Goal: Find specific page/section: Find specific page/section

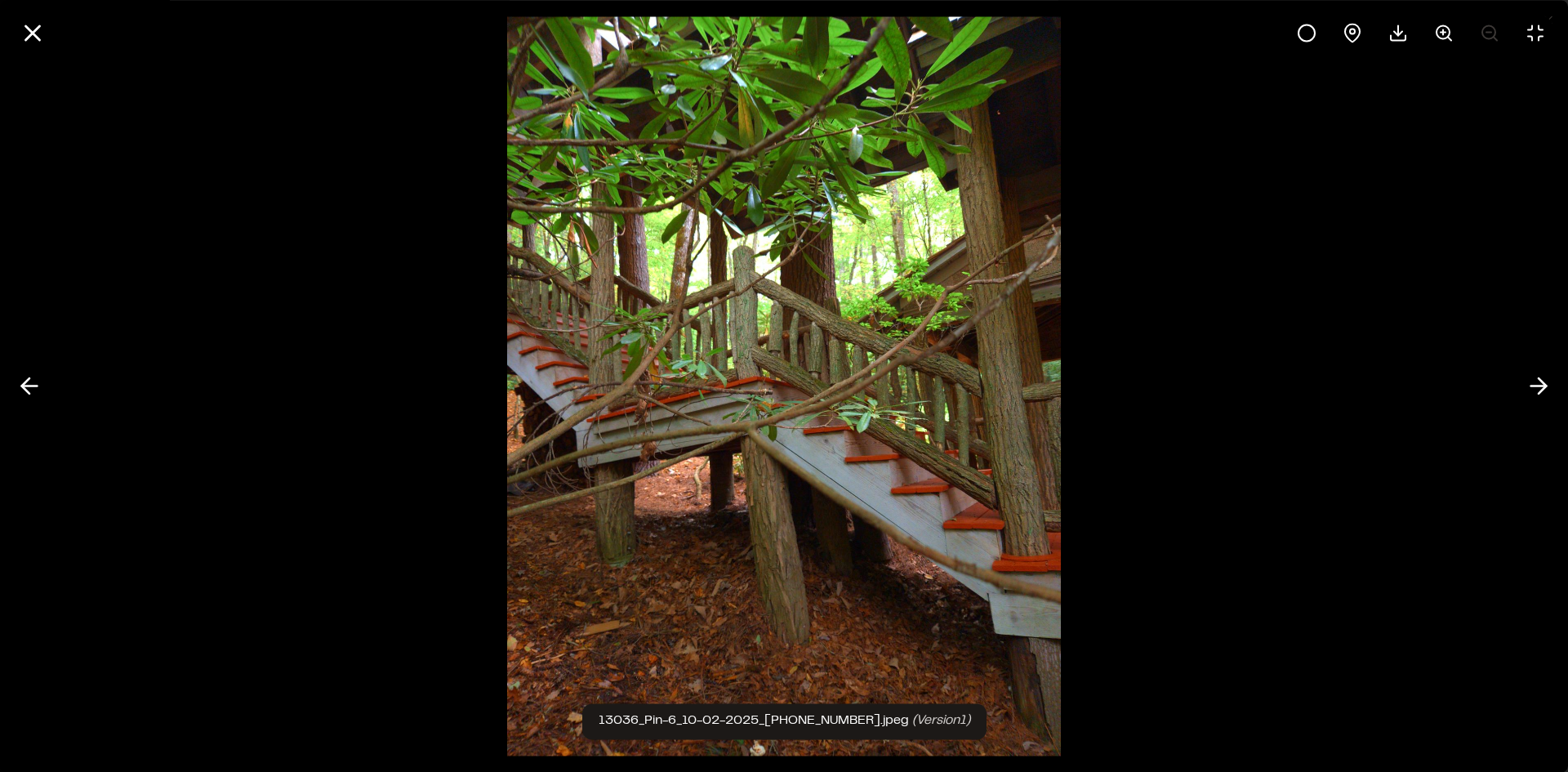
click at [1561, 387] on div at bounding box center [784, 386] width 1568 height 772
click at [1536, 386] on line at bounding box center [1538, 386] width 16 height 0
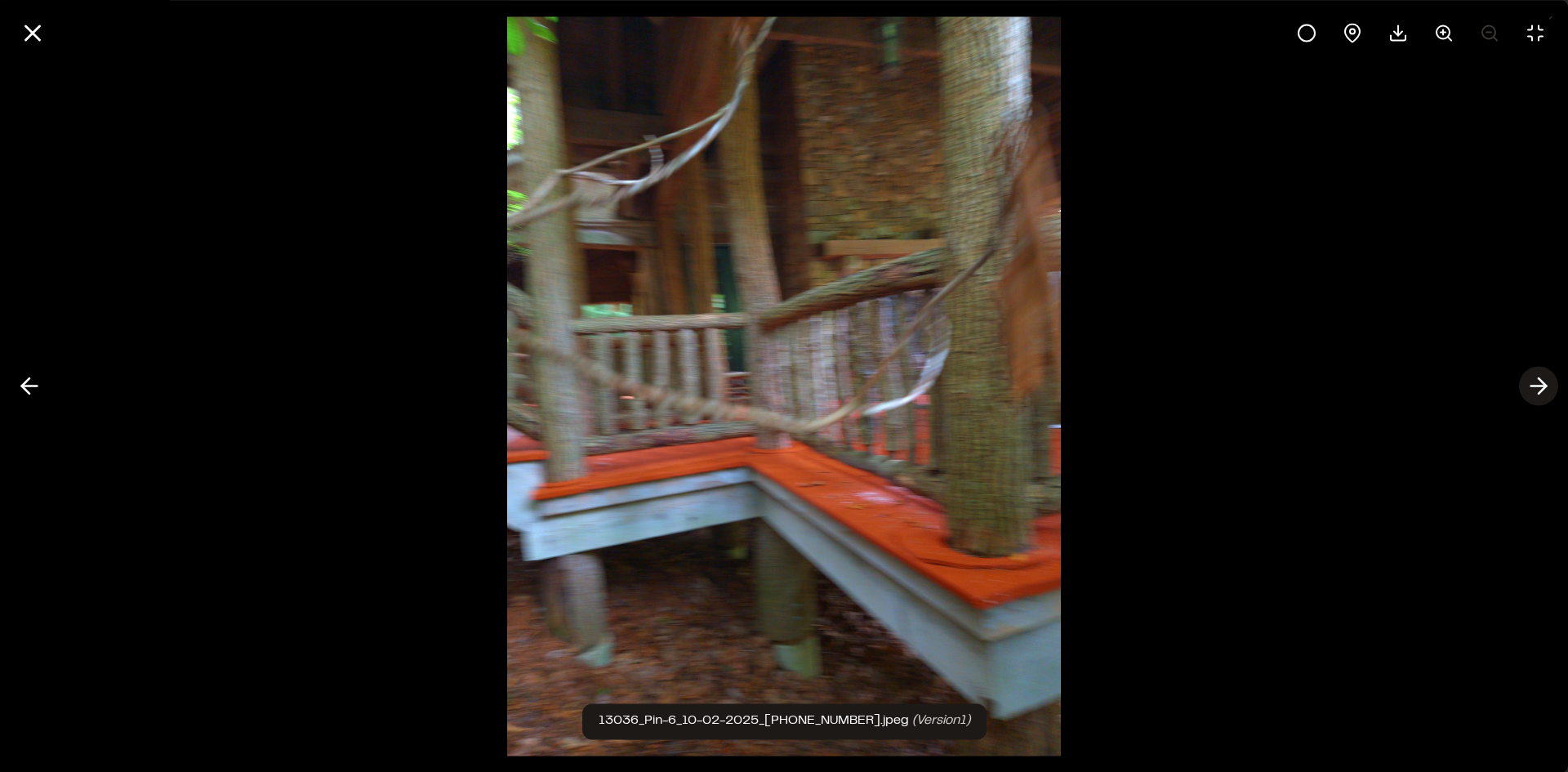
click at [1536, 386] on line at bounding box center [1538, 386] width 16 height 0
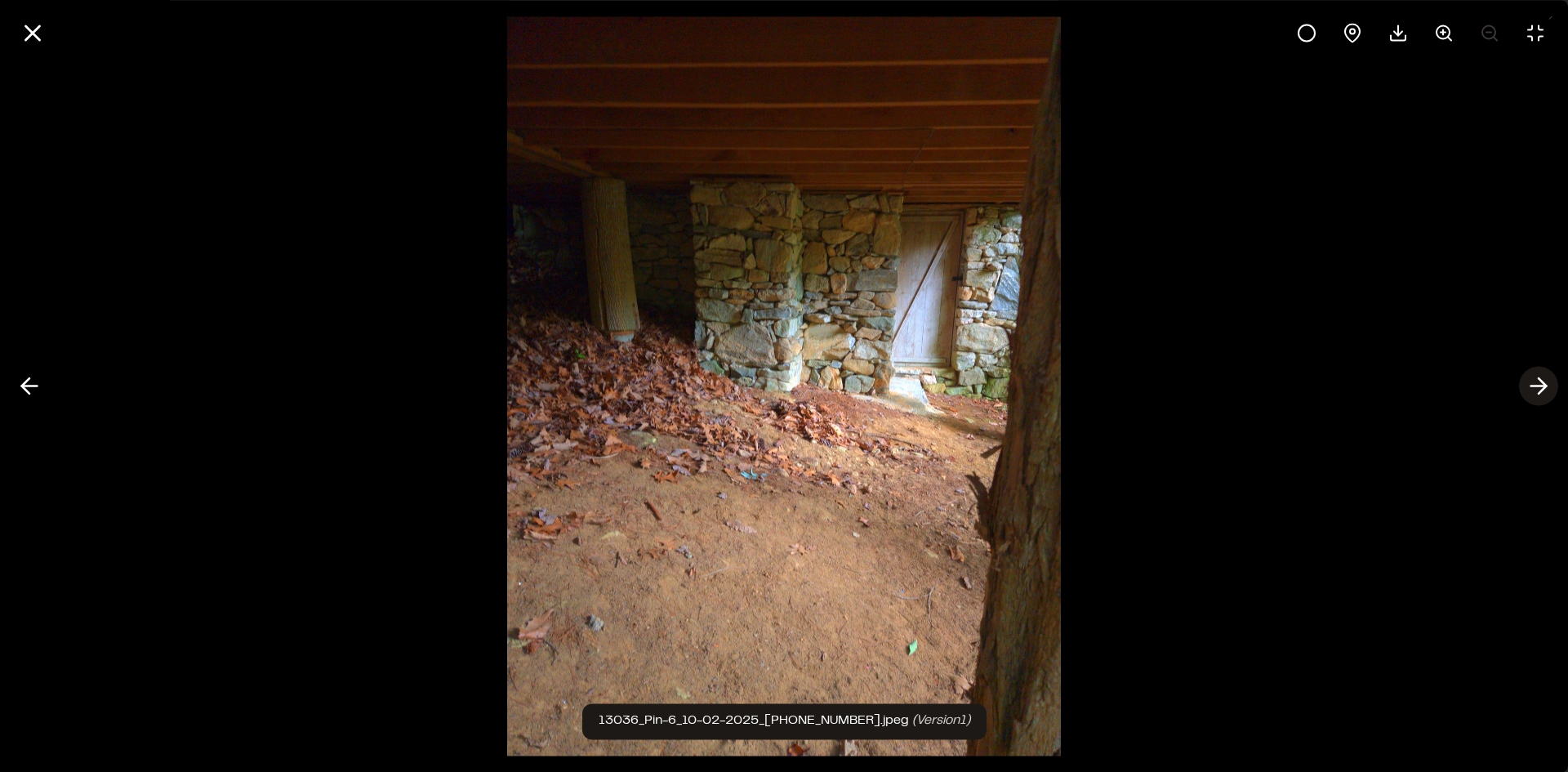
click at [1536, 386] on line at bounding box center [1538, 386] width 16 height 0
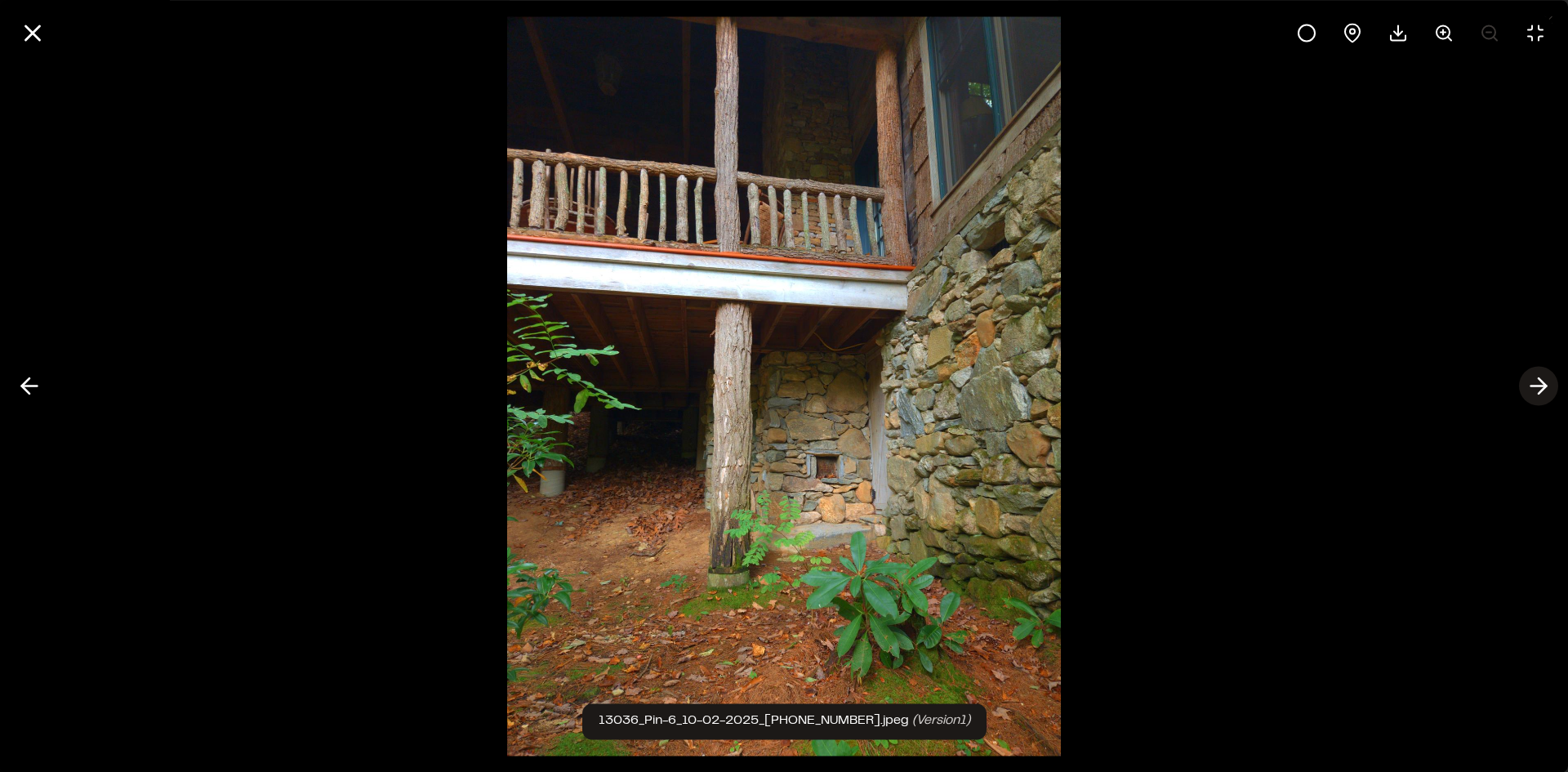
click at [1536, 386] on line at bounding box center [1538, 386] width 16 height 0
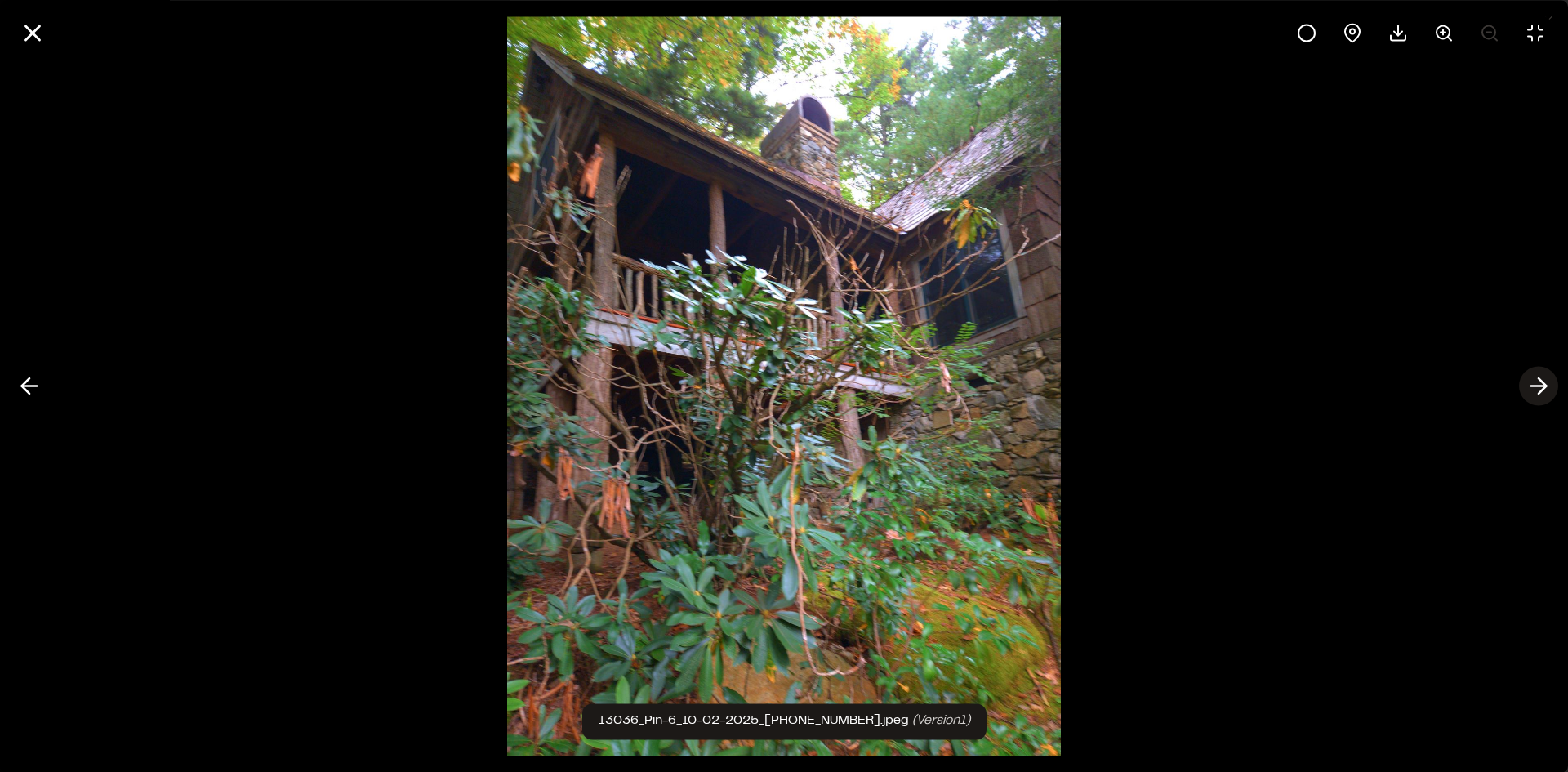
click at [1536, 386] on line at bounding box center [1538, 386] width 16 height 0
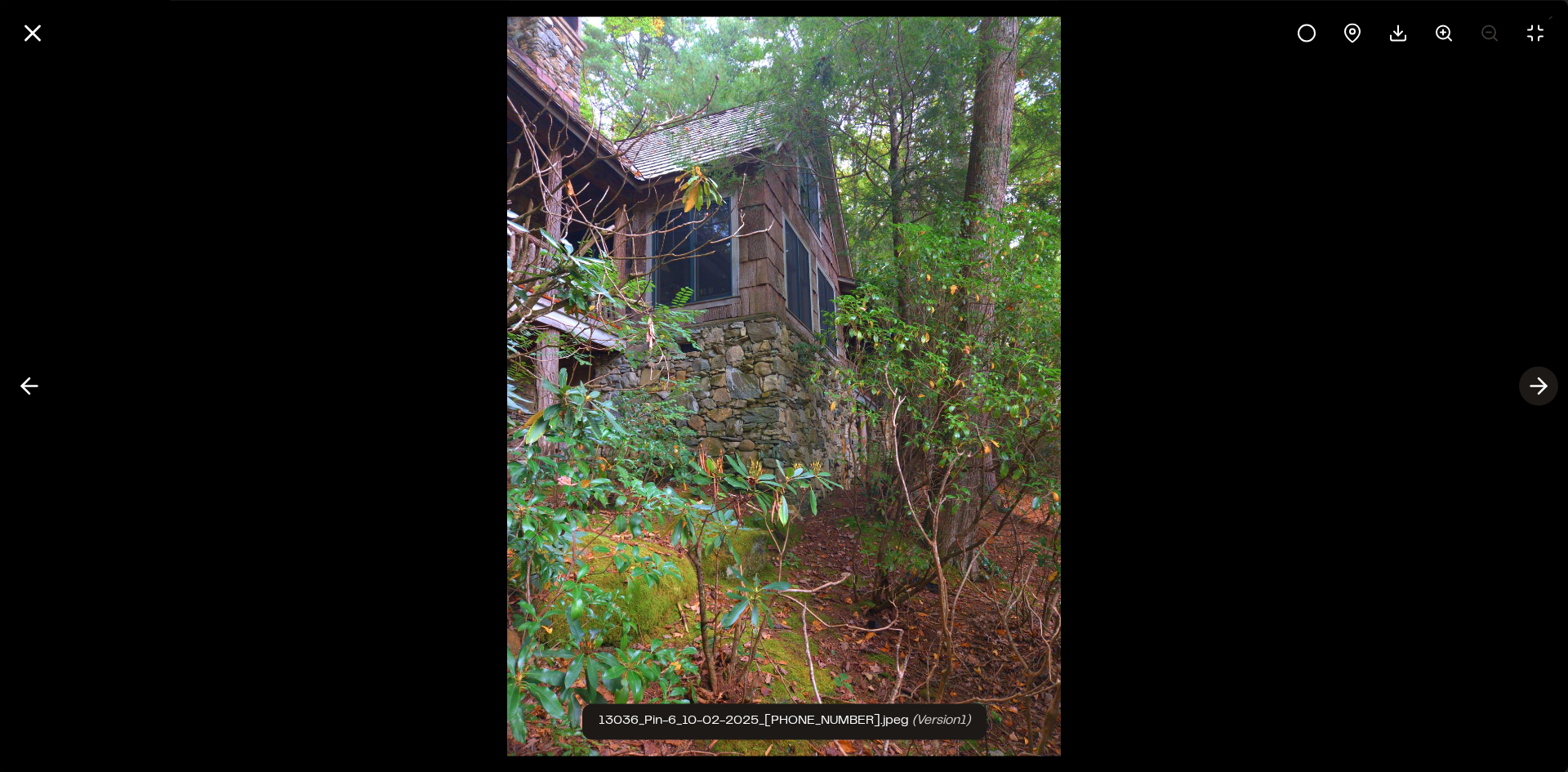
click at [1536, 386] on line at bounding box center [1538, 386] width 16 height 0
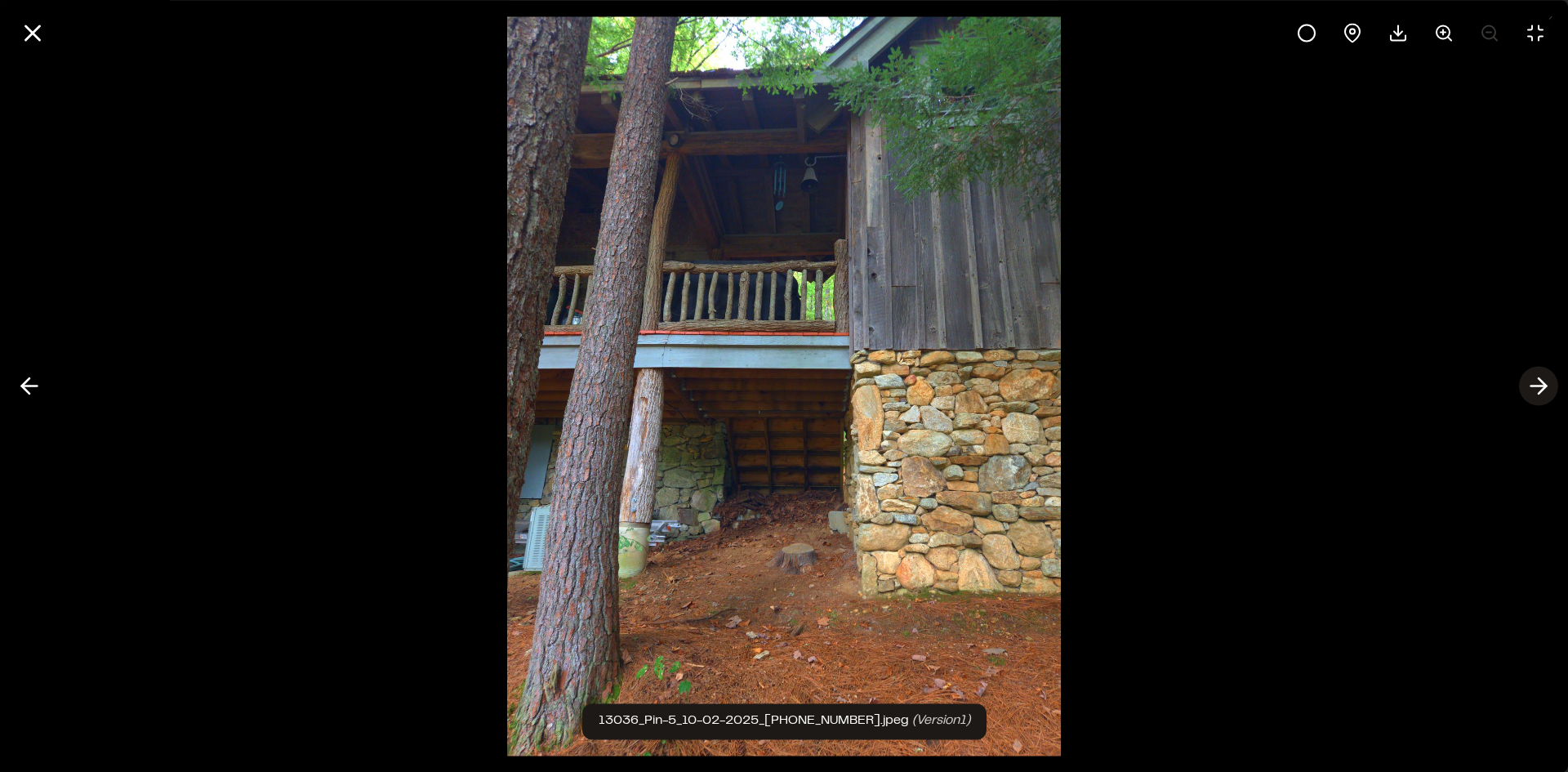
click at [1536, 386] on line at bounding box center [1538, 386] width 16 height 0
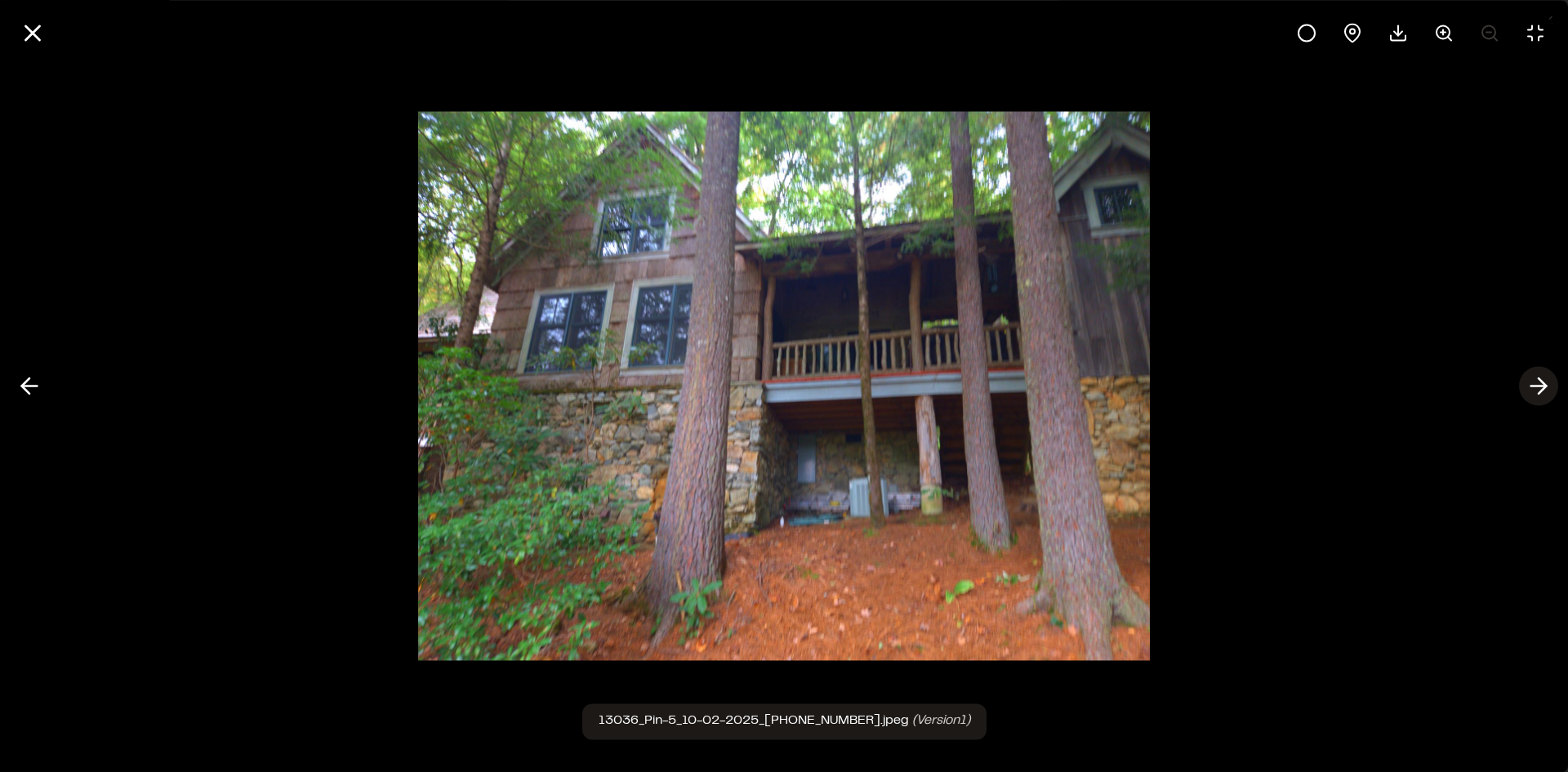
click at [1536, 386] on line at bounding box center [1538, 386] width 16 height 0
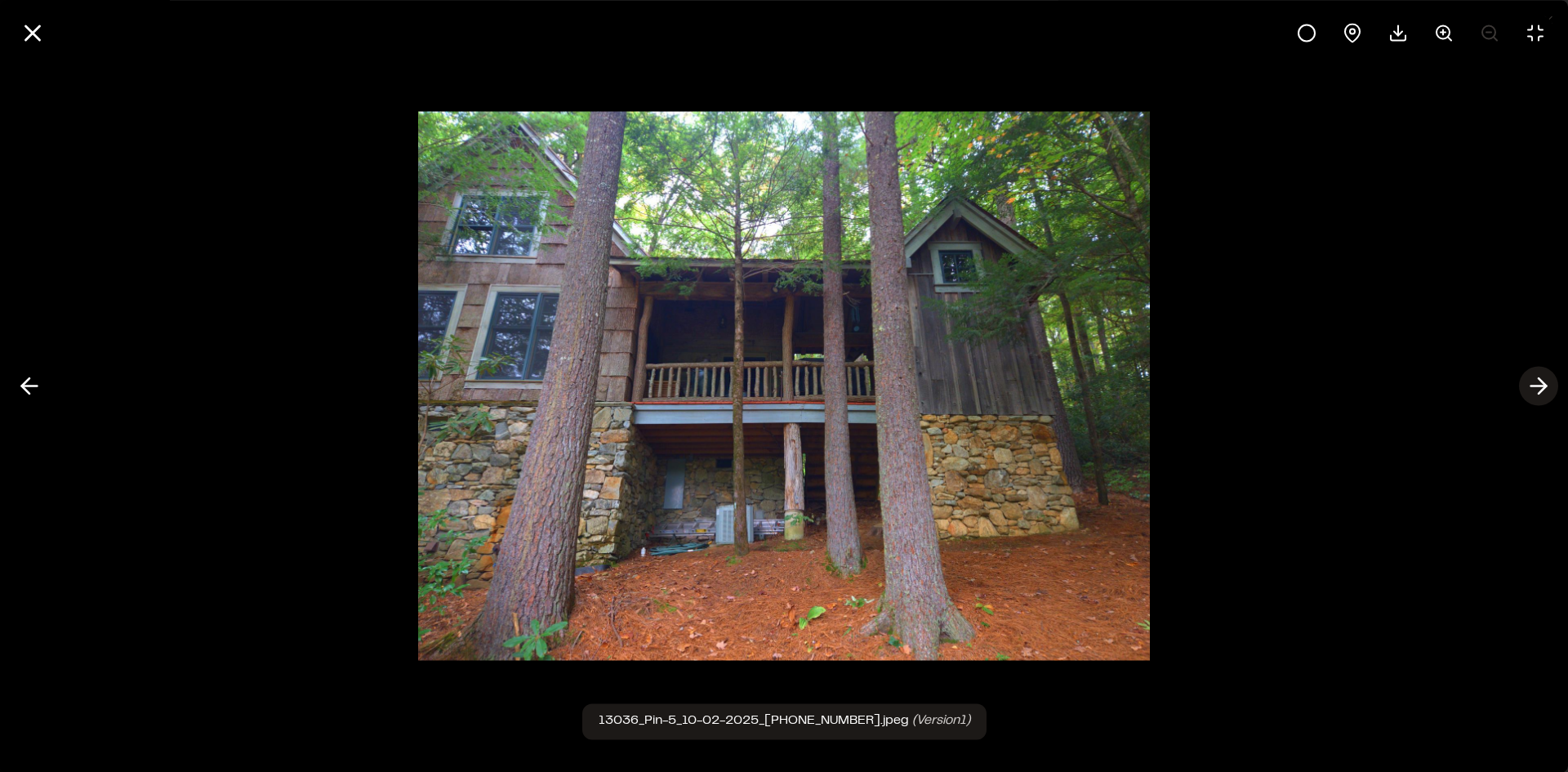
click at [1536, 386] on line at bounding box center [1538, 386] width 16 height 0
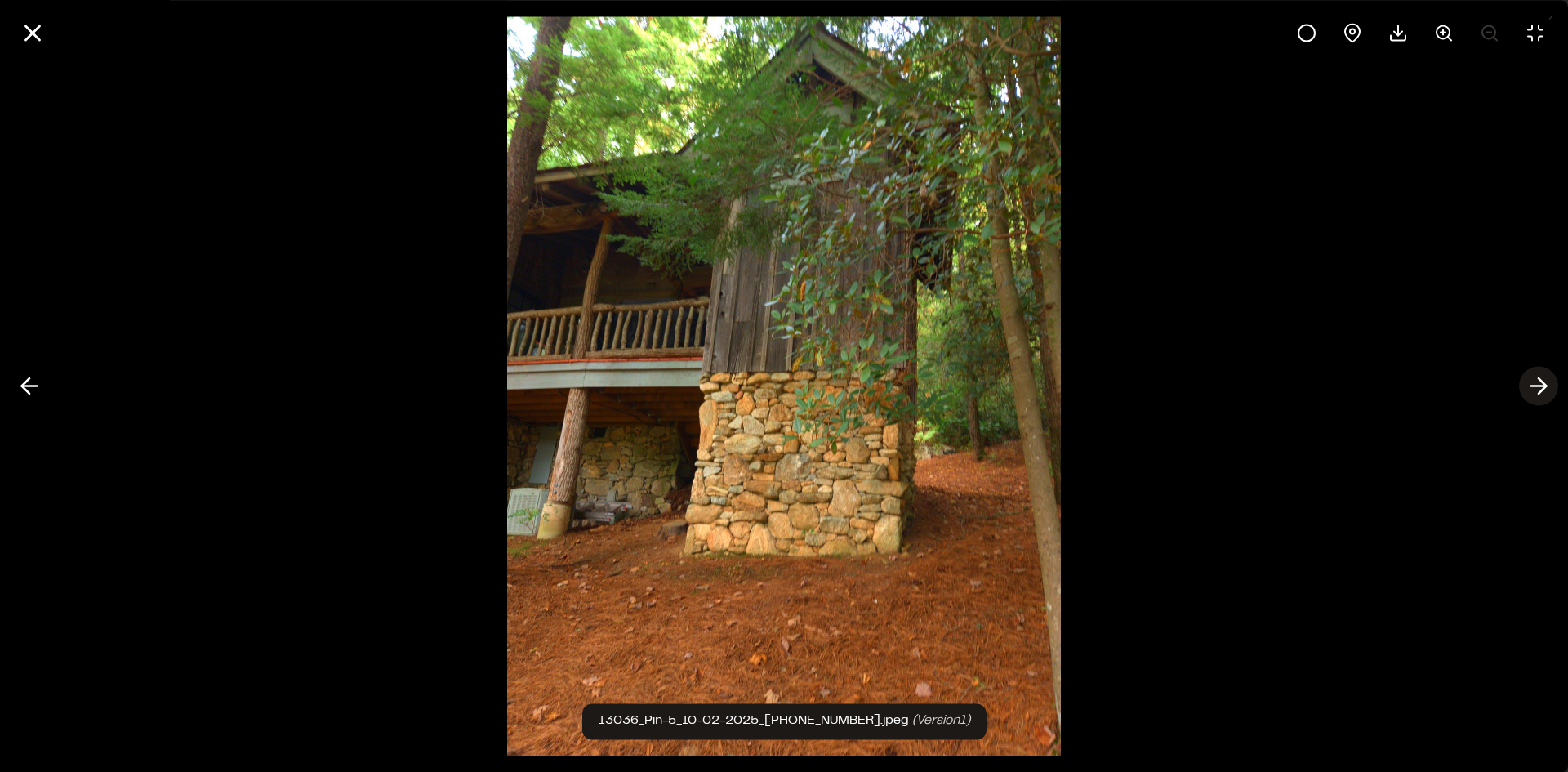
click at [1536, 386] on line at bounding box center [1538, 386] width 16 height 0
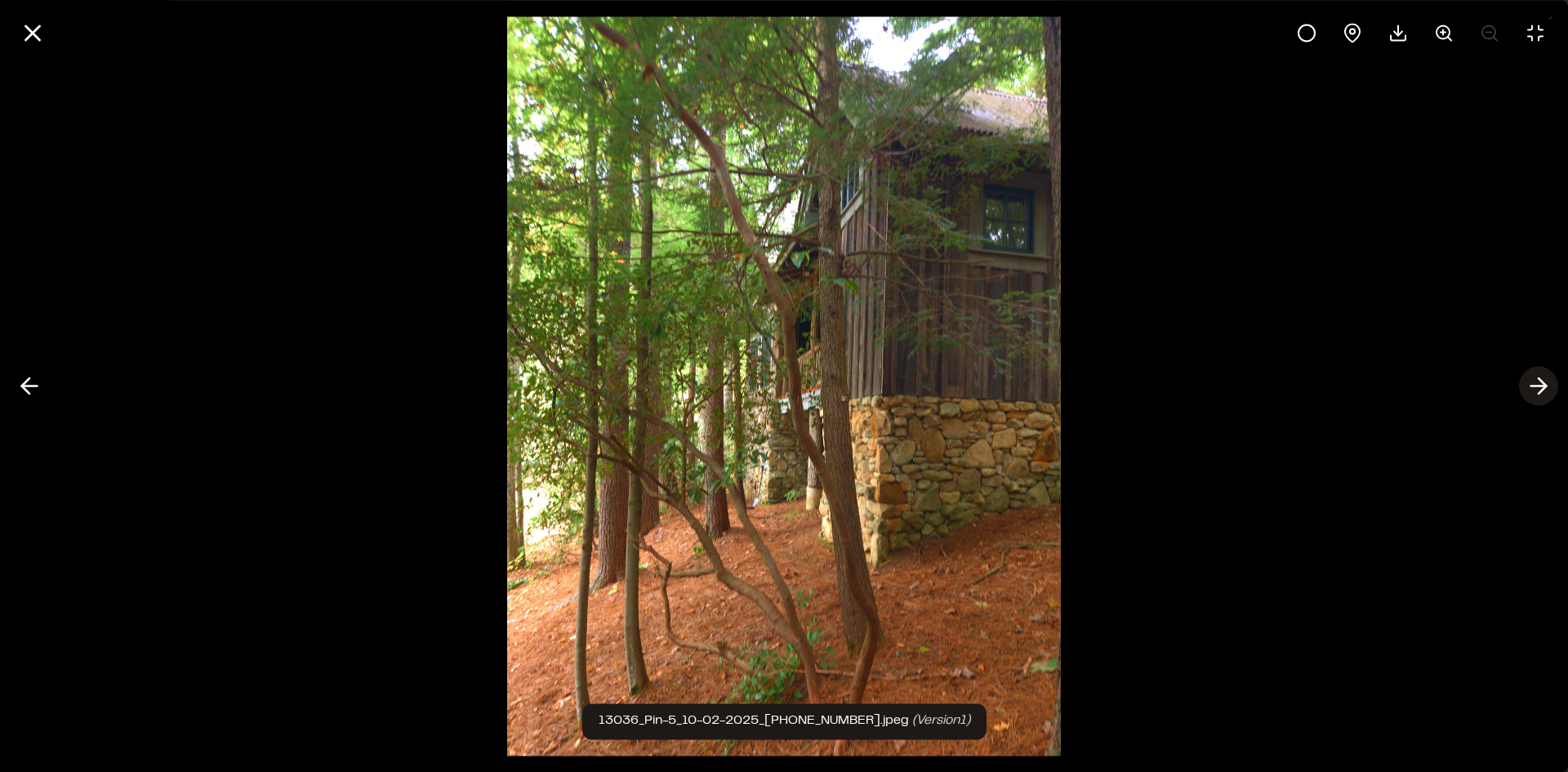
click at [1536, 386] on line at bounding box center [1538, 386] width 16 height 0
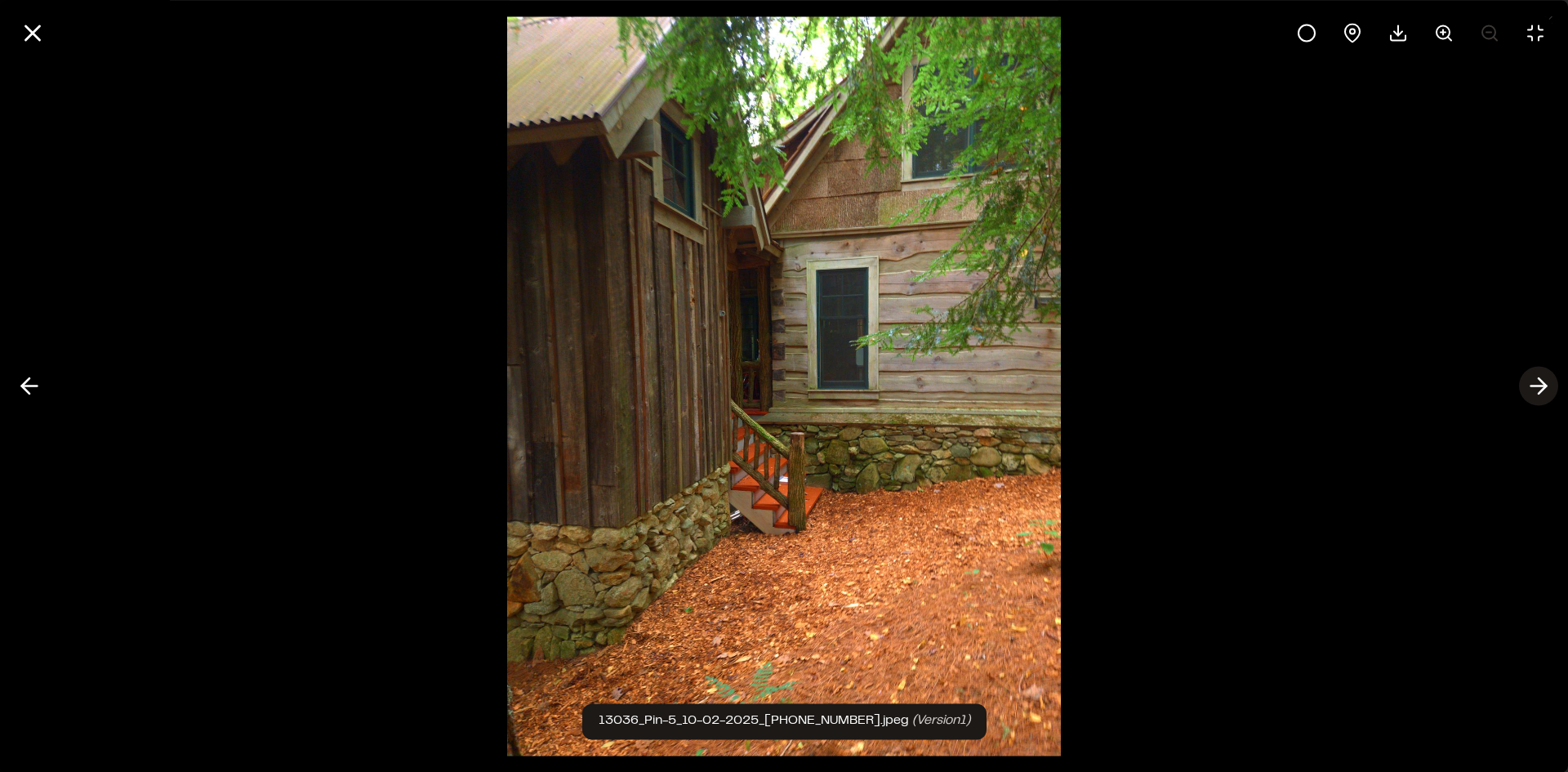
click at [1536, 386] on line at bounding box center [1538, 386] width 16 height 0
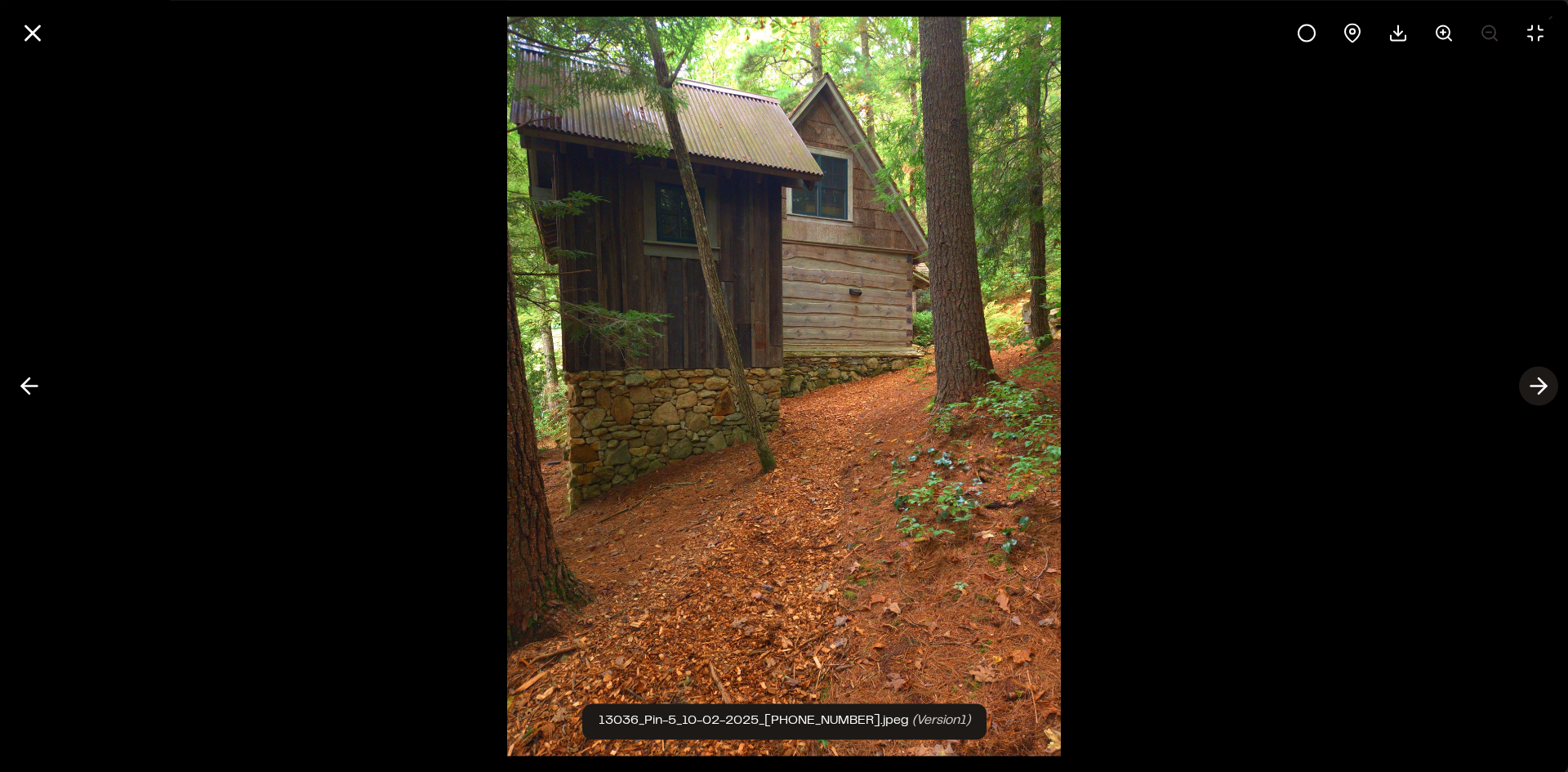
click at [1536, 386] on line at bounding box center [1538, 386] width 16 height 0
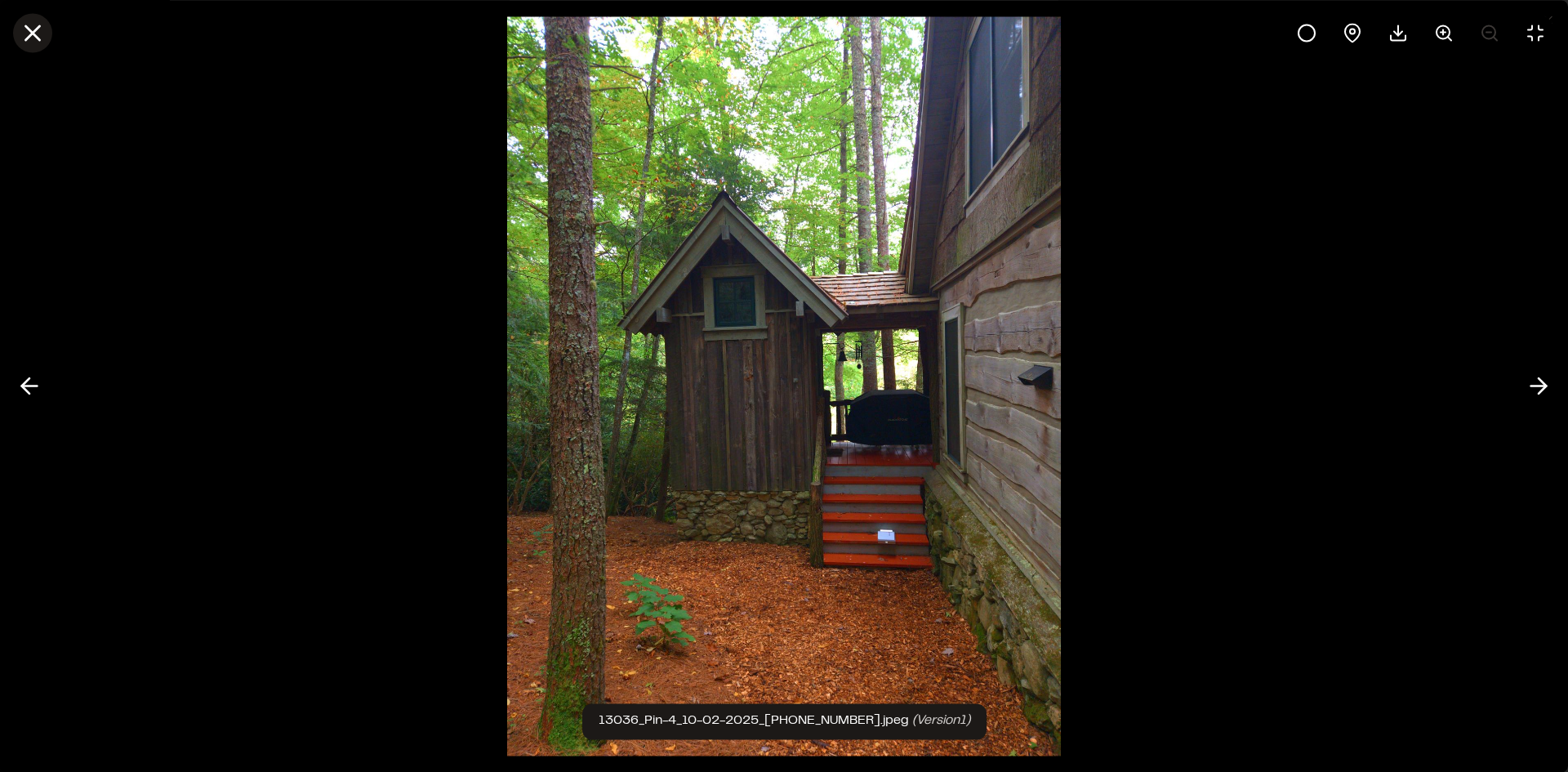
click at [34, 35] on line at bounding box center [33, 33] width 14 height 14
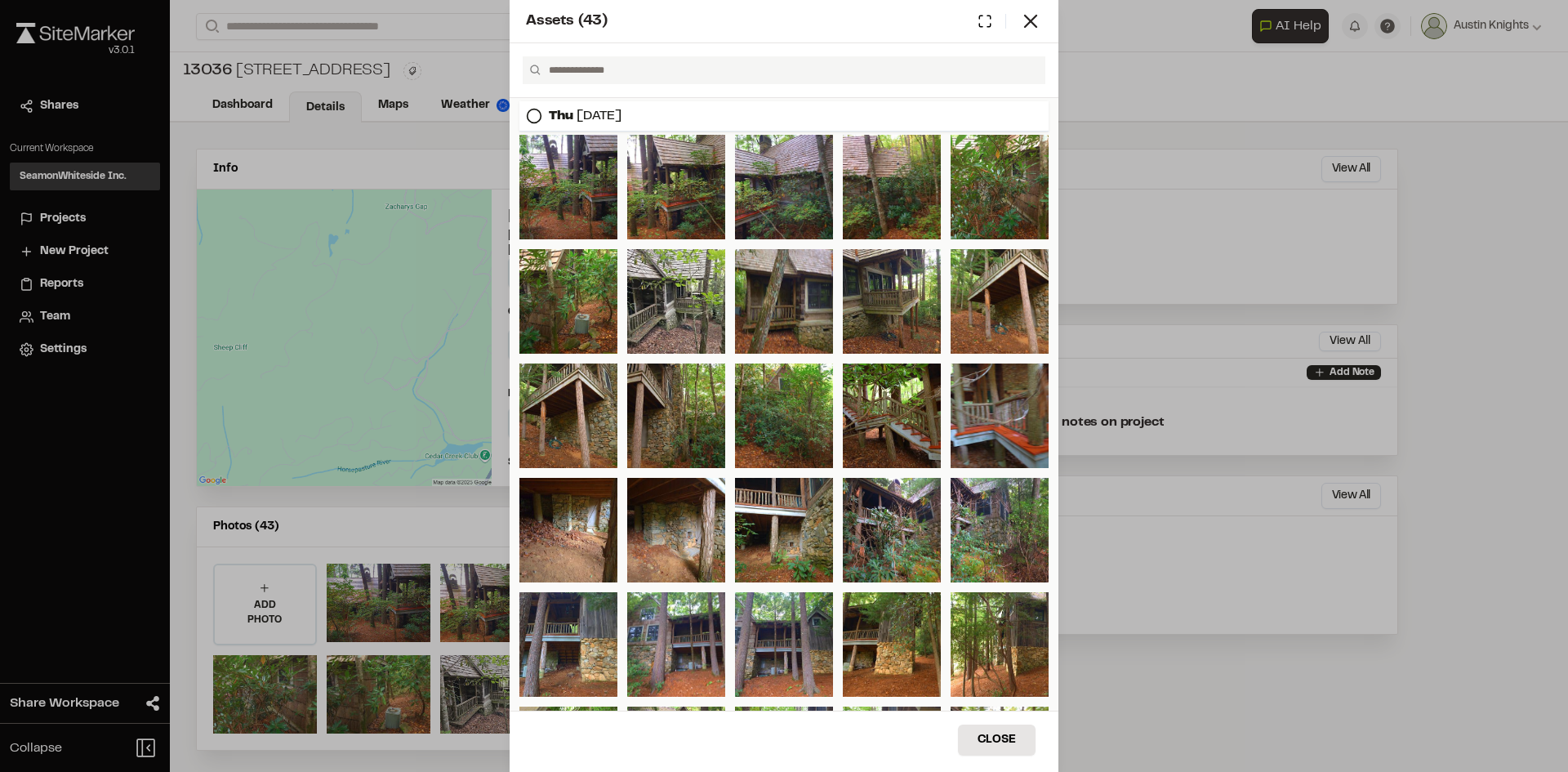
click at [1042, 26] on div "Assets ( 43 )" at bounding box center [783, 21] width 549 height 43
click at [1029, 30] on icon at bounding box center [1031, 21] width 23 height 23
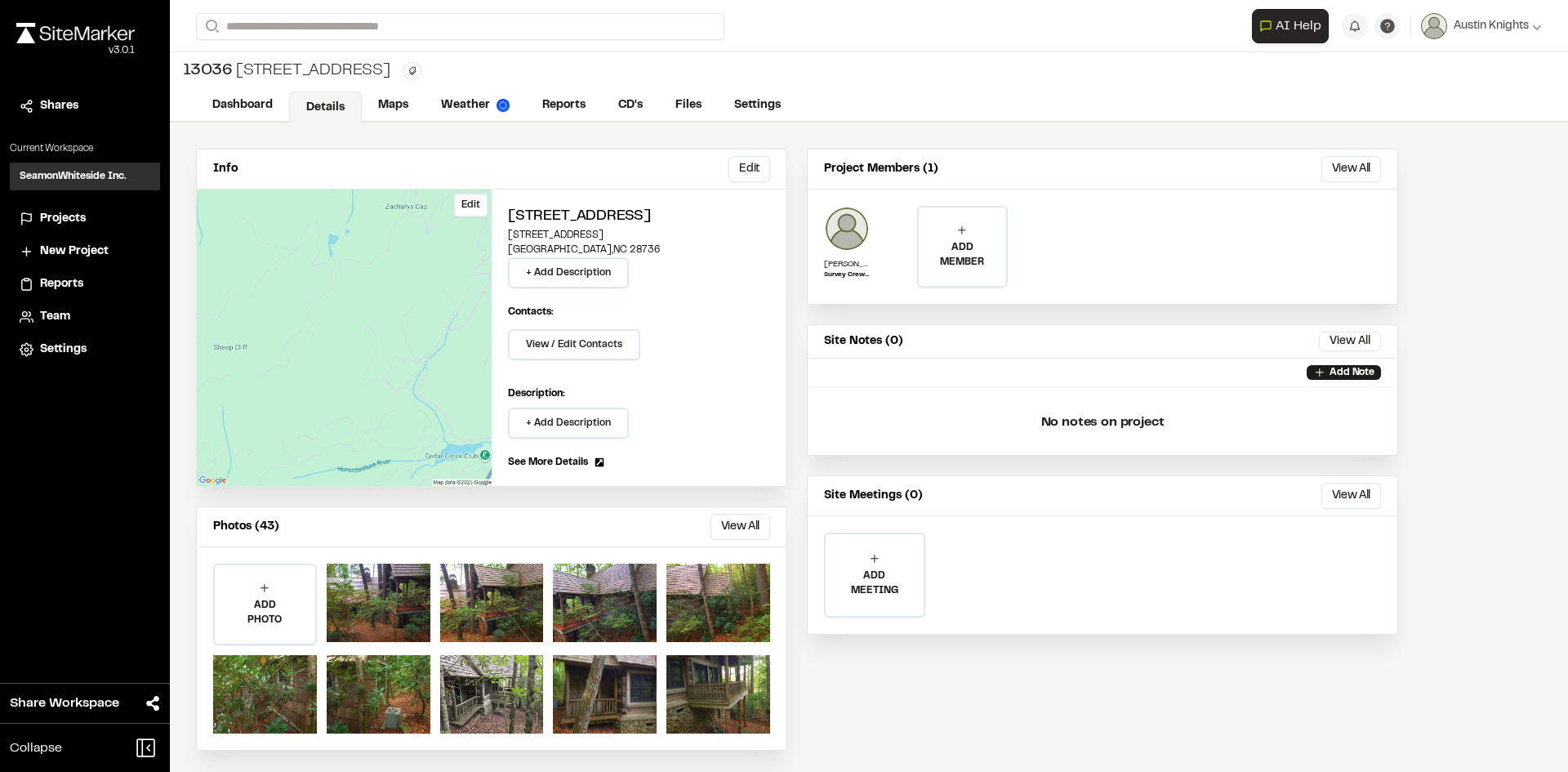
click at [308, 385] on div "Edit" at bounding box center [344, 337] width 294 height 296
click at [404, 90] on div "Dashboard Details Maps Weather Reports CD's Files Settings" at bounding box center [868, 107] width 1398 height 33
click at [405, 107] on link "Maps" at bounding box center [394, 107] width 65 height 31
